Goal: Navigation & Orientation: Find specific page/section

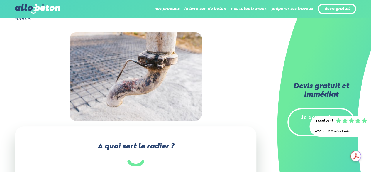
click at [245, 88] on div at bounding box center [136, 76] width 242 height 88
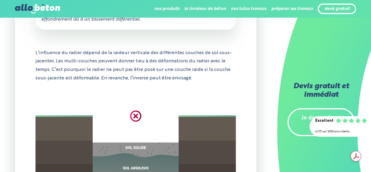
scroll to position [558, 0]
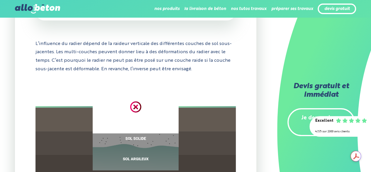
click at [204, 82] on img at bounding box center [136, 130] width 201 height 96
drag, startPoint x: 135, startPoint y: 100, endPoint x: 224, endPoint y: 82, distance: 90.5
click at [224, 82] on img at bounding box center [136, 130] width 201 height 96
click at [136, 100] on img at bounding box center [136, 130] width 201 height 96
click at [227, 82] on img at bounding box center [136, 130] width 201 height 96
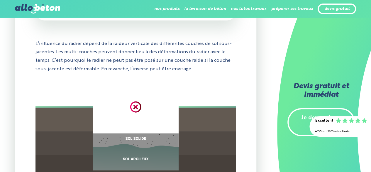
scroll to position [646, 0]
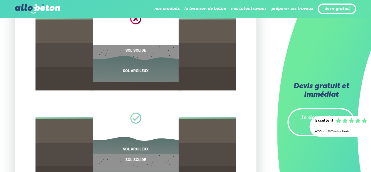
drag, startPoint x: 139, startPoint y: 67, endPoint x: 124, endPoint y: 52, distance: 21.2
click at [124, 52] on img at bounding box center [136, 42] width 201 height 96
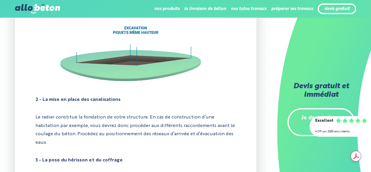
scroll to position [1027, 0]
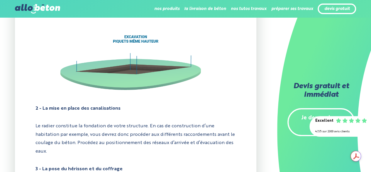
drag, startPoint x: 160, startPoint y: 70, endPoint x: 232, endPoint y: 56, distance: 73.5
click at [232, 56] on img at bounding box center [136, 53] width 201 height 96
click at [190, 63] on img at bounding box center [136, 53] width 201 height 96
drag, startPoint x: 190, startPoint y: 63, endPoint x: 161, endPoint y: 88, distance: 37.7
click at [161, 88] on img at bounding box center [136, 53] width 201 height 96
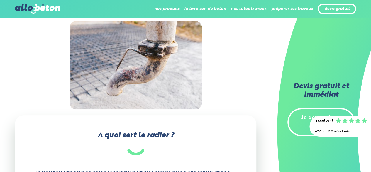
scroll to position [0, 0]
